Goal: Register for event/course

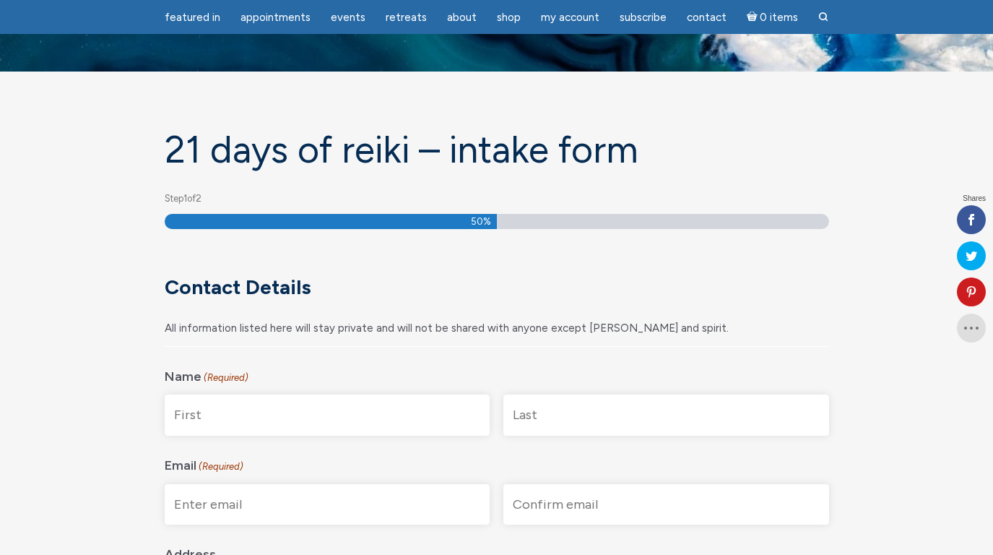
scroll to position [73, 0]
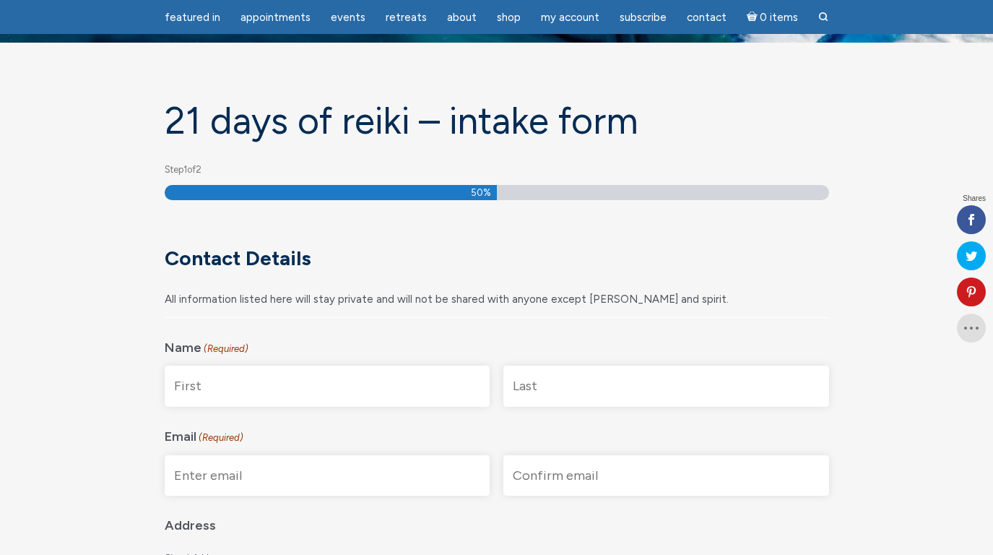
click at [276, 385] on input "First" at bounding box center [328, 385] width 326 height 41
type input "[PERSON_NAME]"
type input "Faris"
type input "hcfaris@gmail.com"
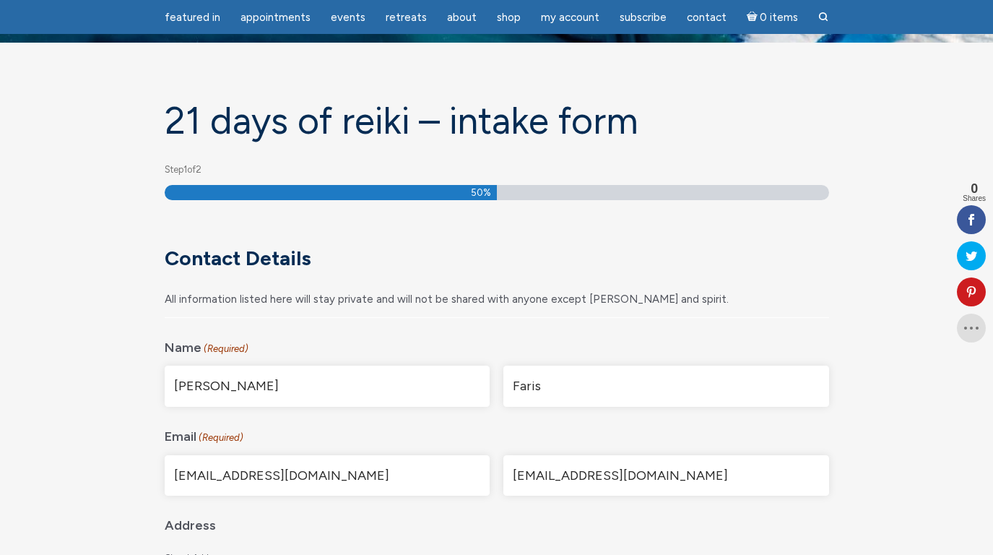
type input "[STREET_ADDRESS]"
type input "[GEOGRAPHIC_DATA]"
type input "MA"
type input "02472"
select select "[GEOGRAPHIC_DATA]"
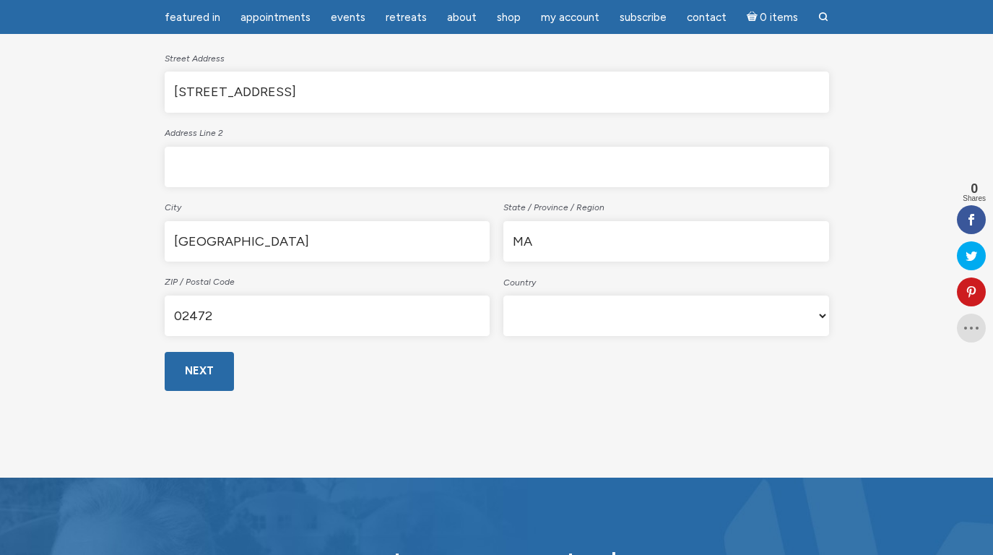
scroll to position [573, 0]
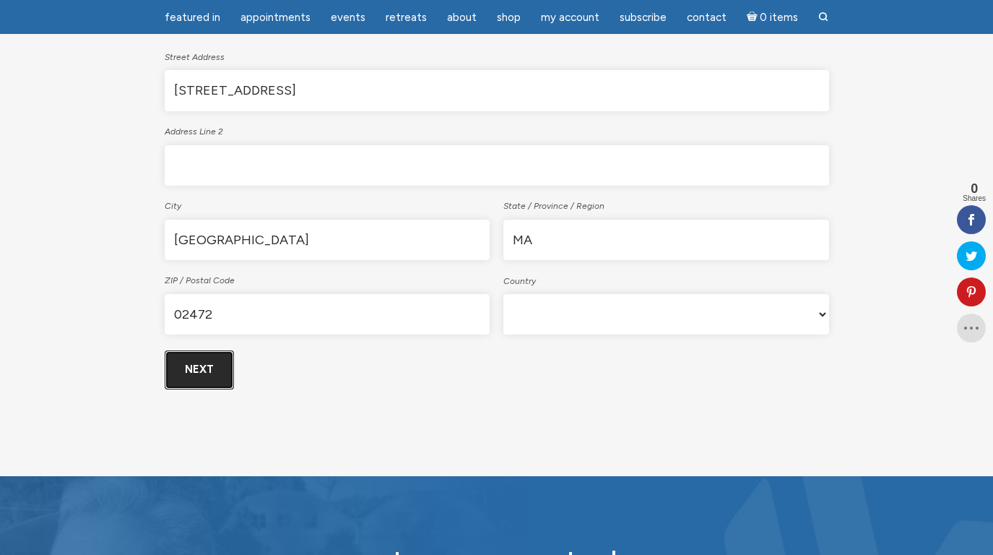
click at [199, 364] on input "Next" at bounding box center [199, 369] width 69 height 38
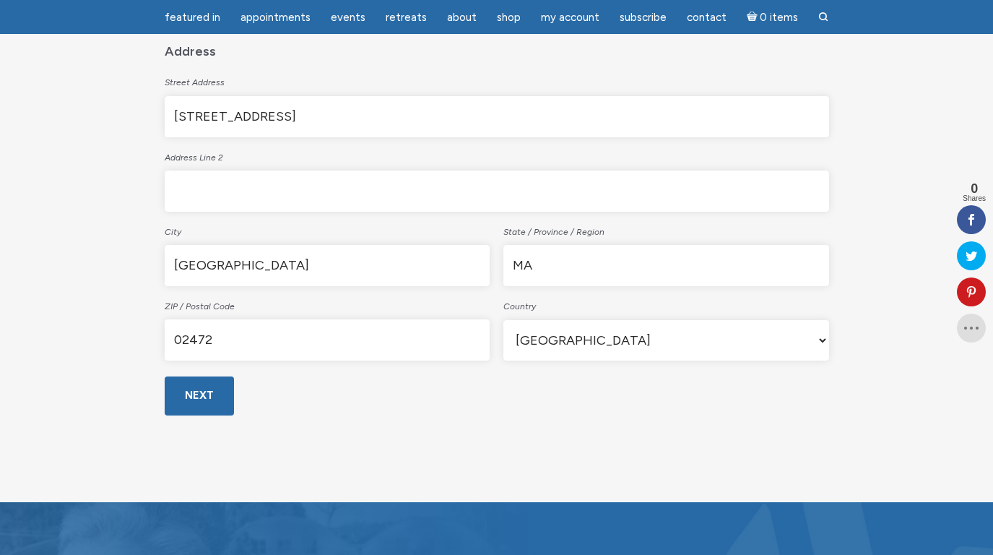
scroll to position [650, 0]
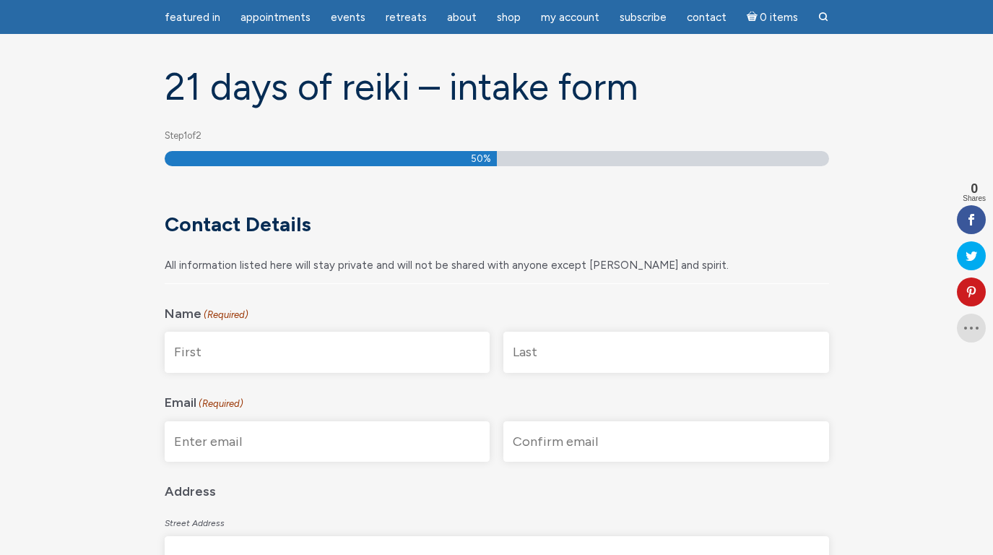
scroll to position [121, 0]
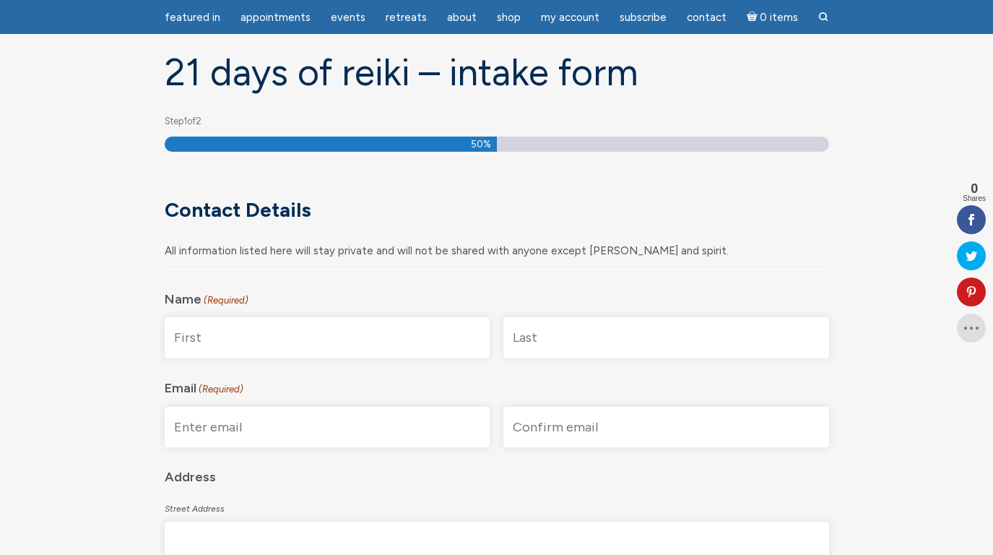
click at [210, 337] on input "First" at bounding box center [328, 337] width 326 height 41
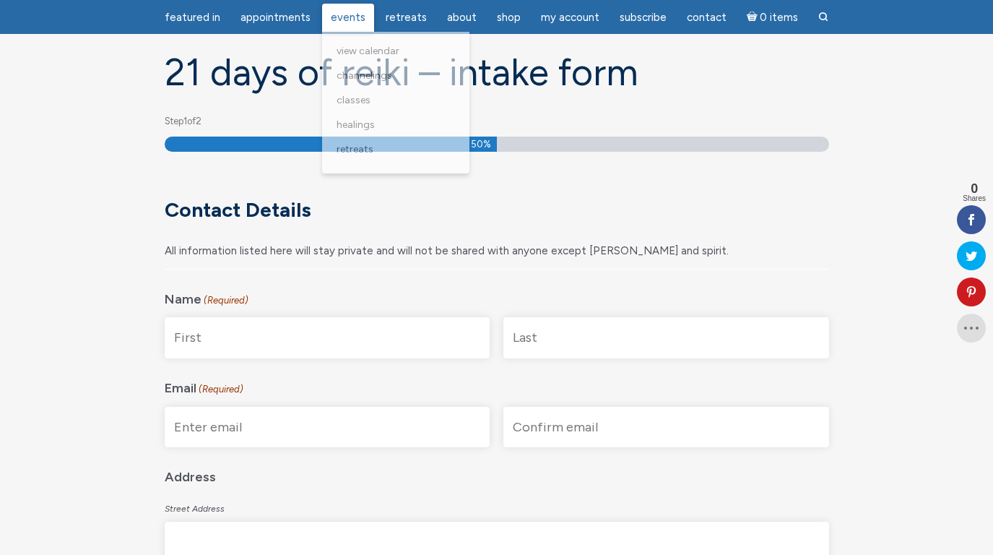
type input "[PERSON_NAME]"
type input "Faris"
type input "[EMAIL_ADDRESS][DOMAIN_NAME]"
type input "[STREET_ADDRESS]"
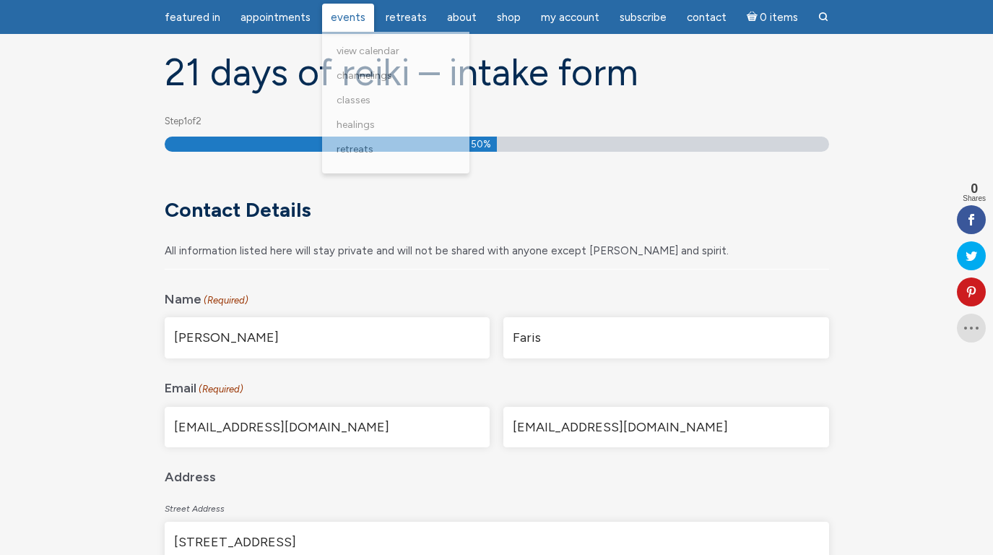
type input "[GEOGRAPHIC_DATA]"
type input "MA"
type input "02472"
select select "[GEOGRAPHIC_DATA]"
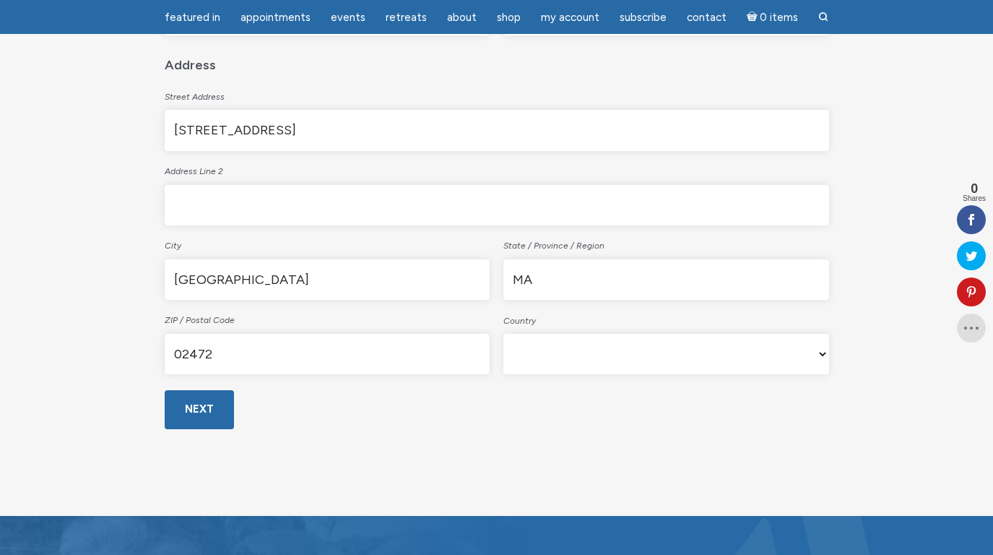
scroll to position [537, 0]
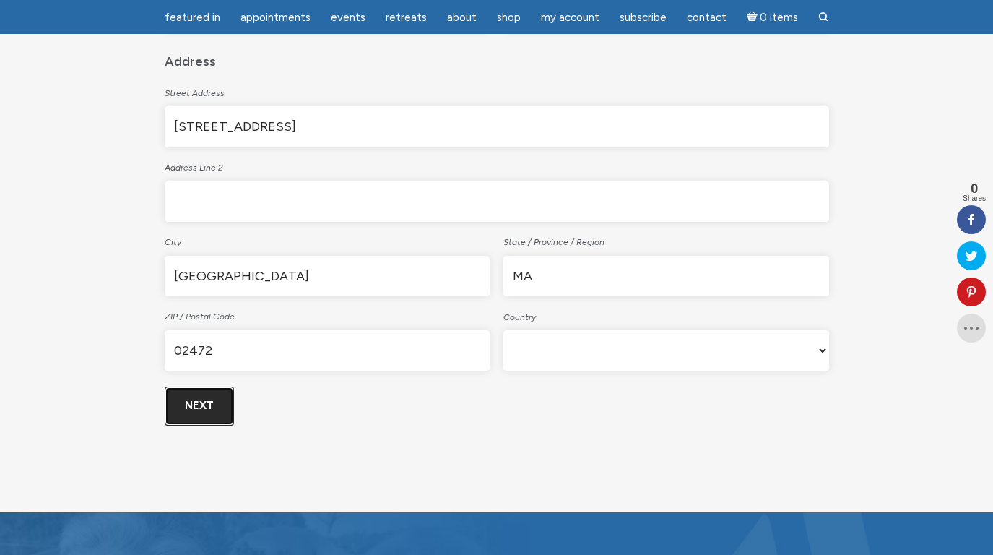
click at [213, 399] on input "Next" at bounding box center [199, 405] width 69 height 38
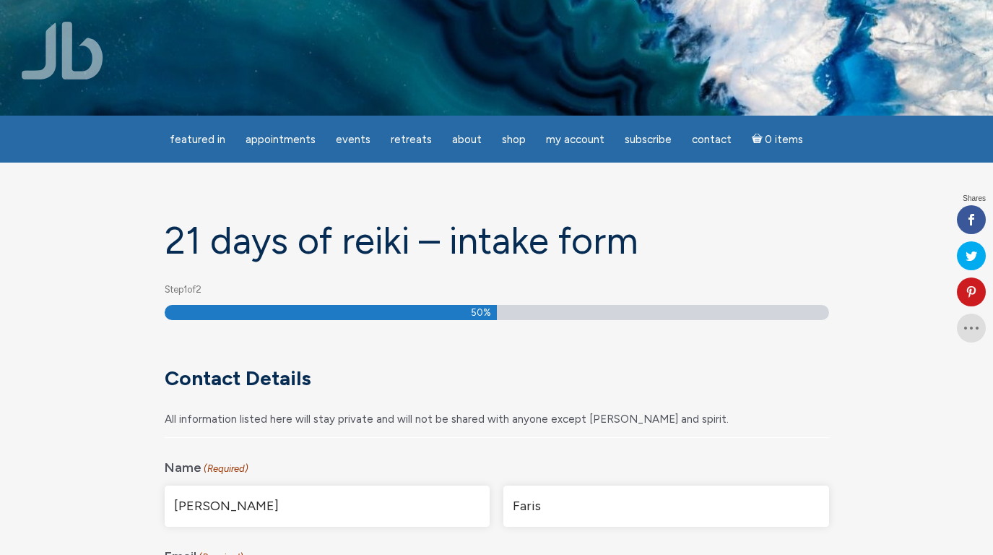
select select "[GEOGRAPHIC_DATA]"
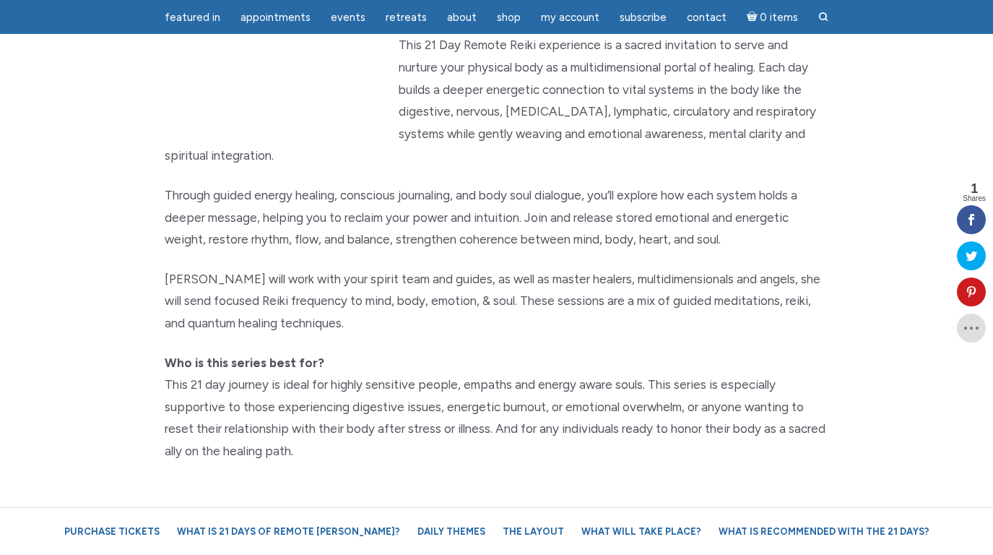
scroll to position [269, 0]
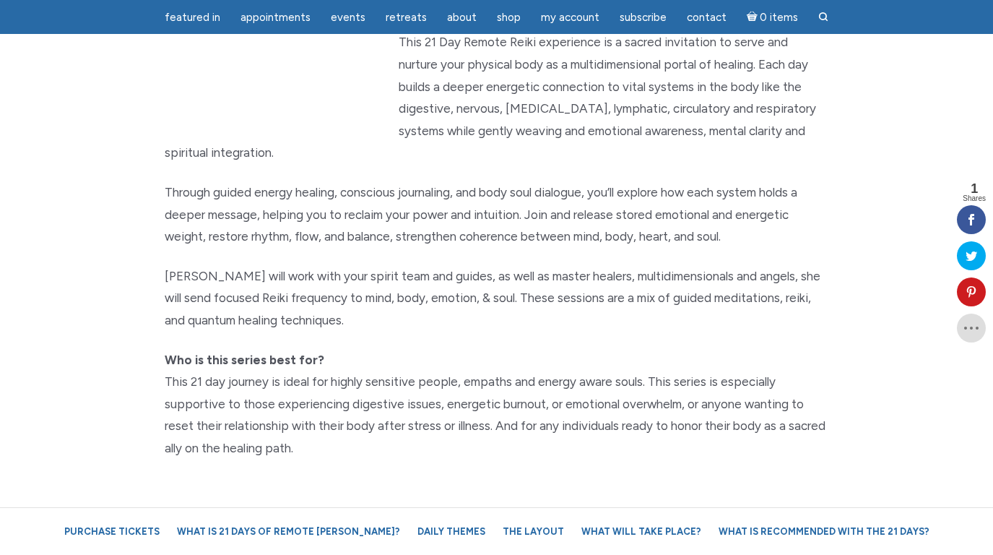
click at [318, 227] on div "September 10th – 30th, 2025 21 Days of Reiki: Serve & Nurture is a 21 day serie…" at bounding box center [497, 190] width 686 height 571
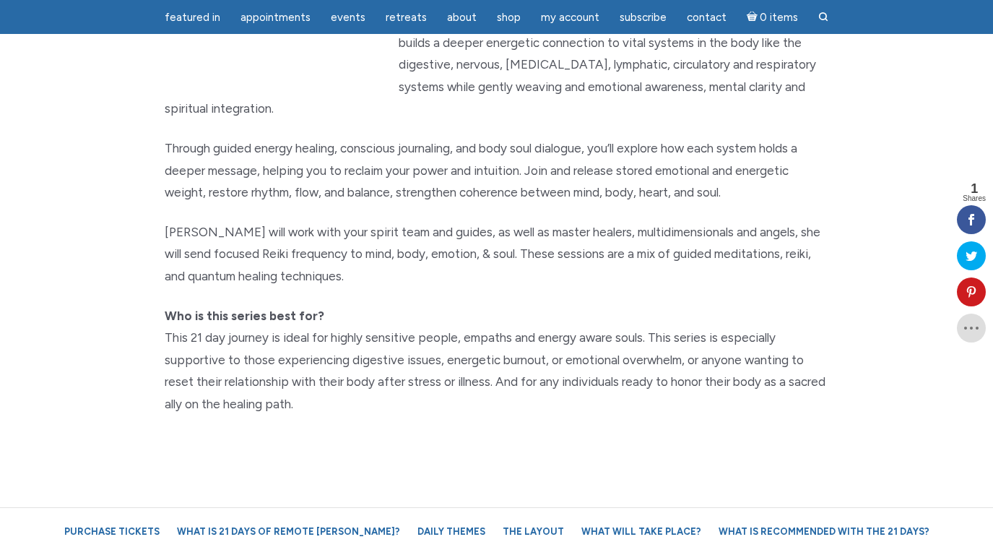
scroll to position [317, 0]
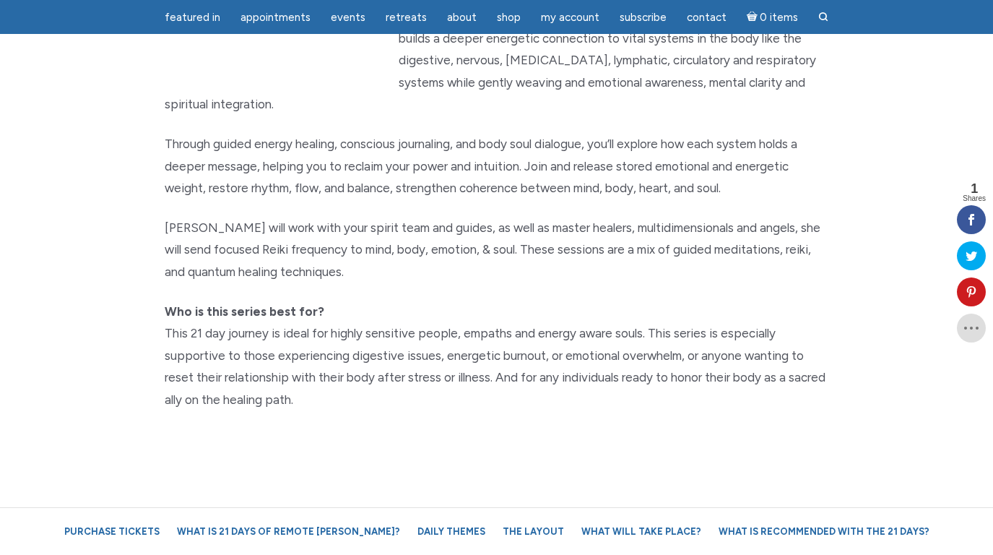
click at [318, 228] on p "[PERSON_NAME] will work with your spirit team and guides, as well as master hea…" at bounding box center [497, 250] width 664 height 66
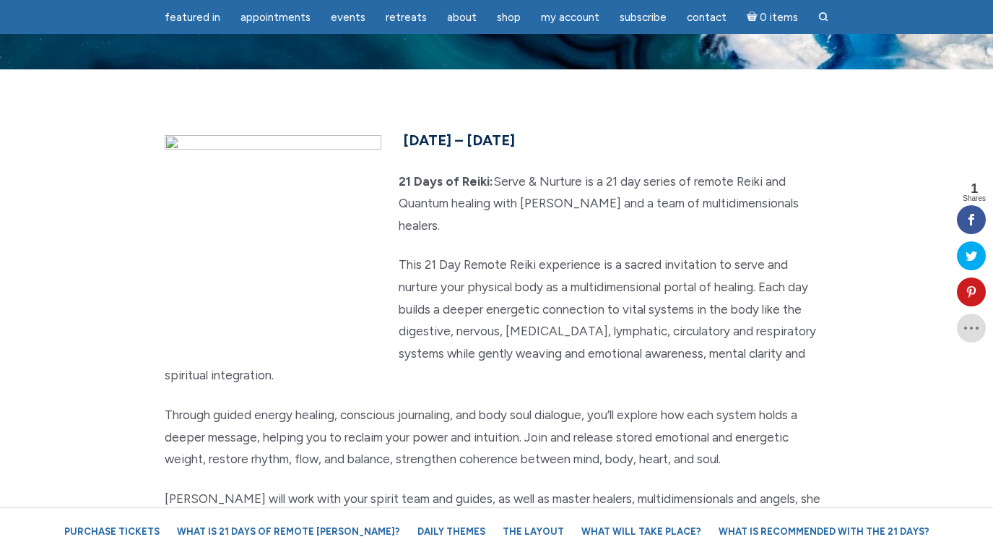
scroll to position [48, 0]
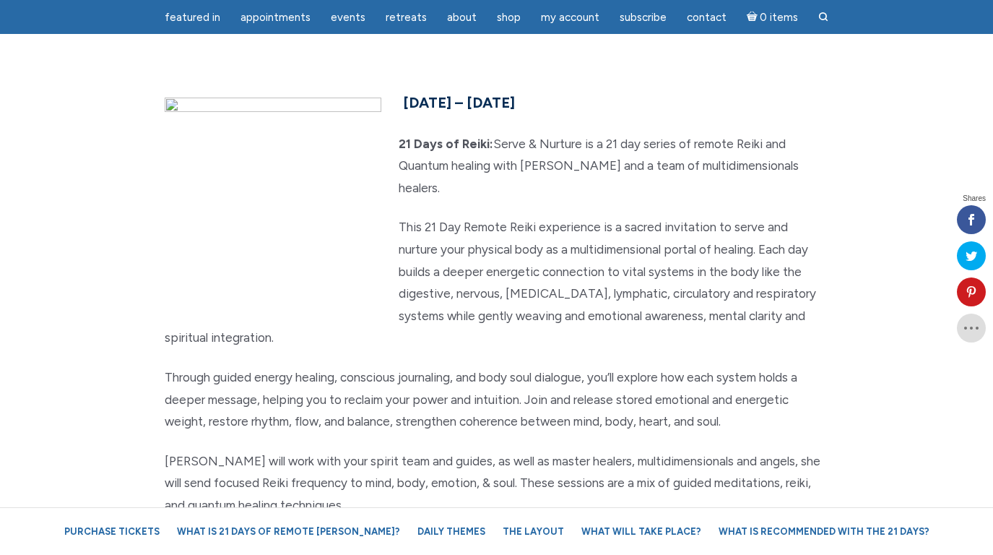
scroll to position [85, 0]
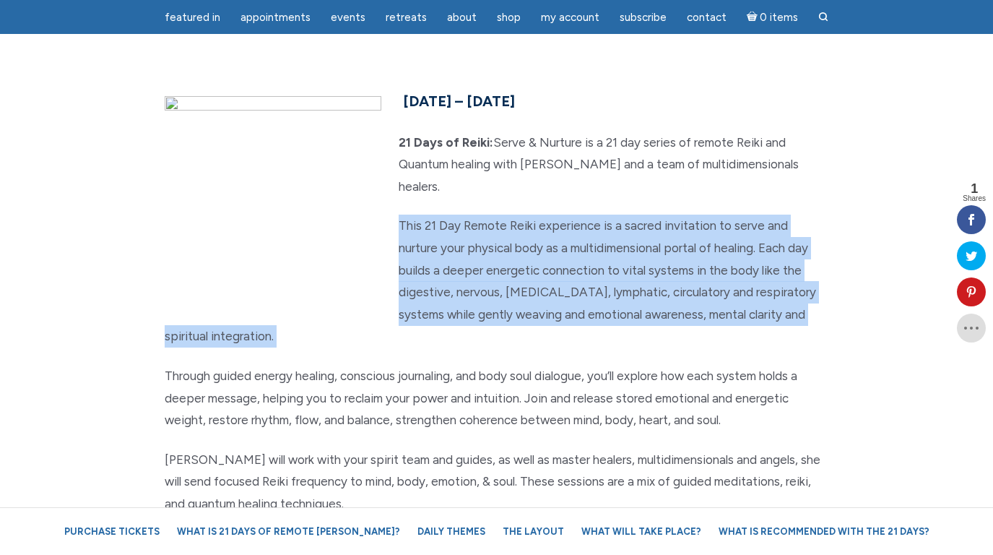
drag, startPoint x: 398, startPoint y: 200, endPoint x: 599, endPoint y: 321, distance: 234.6
click at [599, 321] on p "This 21 Day Remote Reiki experience is a sacred invitation to serve and nurture…" at bounding box center [497, 280] width 664 height 133
copy p "This 21 Day Remote Reiki experience is a sacred invitation to serve and nurture…"
